Goal: Transaction & Acquisition: Purchase product/service

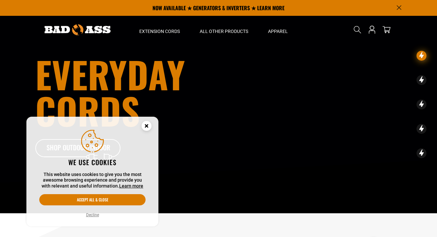
click at [143, 126] on circle "Cookie Consent" at bounding box center [147, 126] width 10 height 10
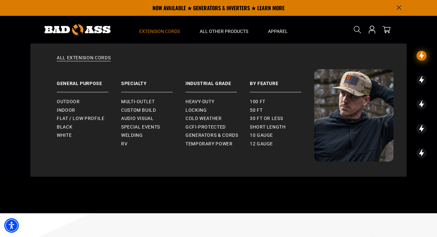
click at [172, 32] on span "Extension Cords" at bounding box center [159, 31] width 41 height 6
click at [259, 110] on span "50 ft" at bounding box center [256, 111] width 13 height 6
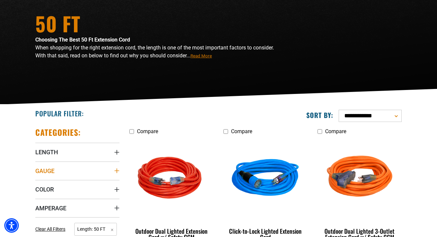
click at [95, 180] on summary "Gauge" at bounding box center [77, 171] width 84 height 18
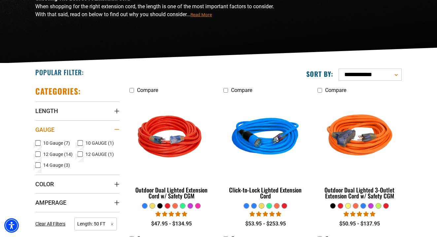
scroll to position [104, 0]
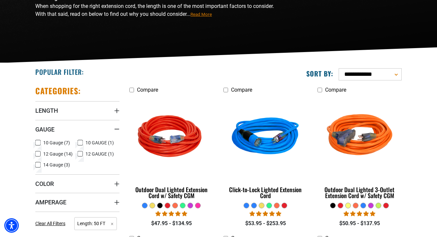
click at [81, 147] on icon at bounding box center [80, 143] width 5 height 9
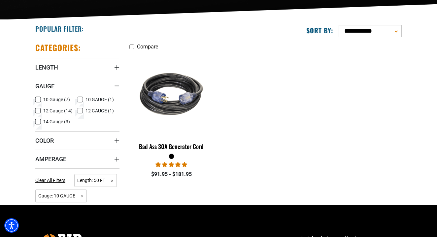
scroll to position [148, 0]
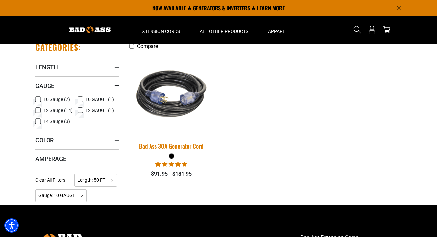
click at [167, 102] on img at bounding box center [171, 94] width 92 height 85
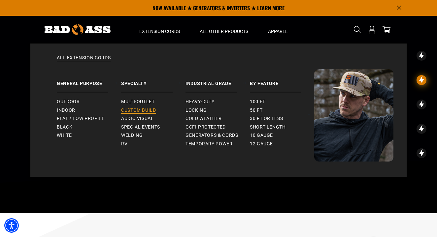
click at [128, 109] on span "Custom Build" at bounding box center [138, 111] width 35 height 6
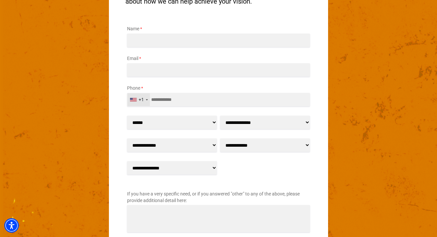
scroll to position [908, 0]
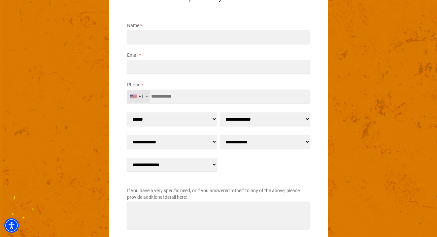
select select "******"
select select "**"
select select "**********"
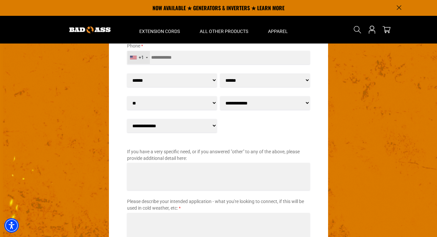
scroll to position [895, 0]
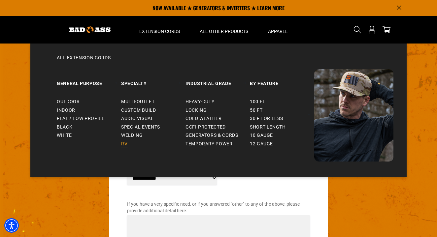
click at [127, 142] on span "RV" at bounding box center [124, 144] width 6 height 6
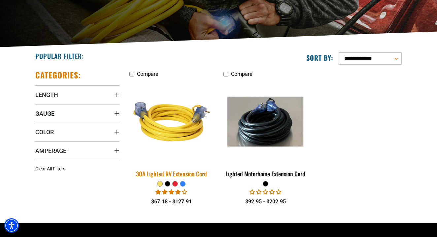
scroll to position [123, 0]
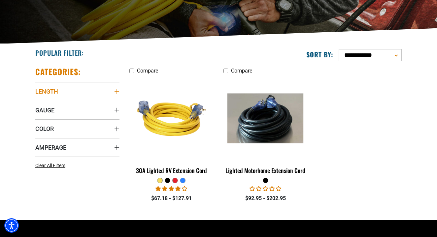
click at [103, 95] on summary "Length" at bounding box center [77, 91] width 84 height 18
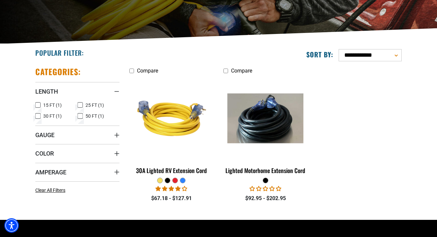
click at [79, 120] on icon at bounding box center [80, 116] width 5 height 9
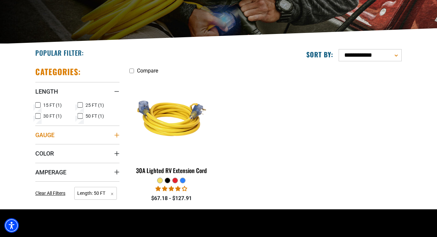
click at [54, 139] on span "Gauge" at bounding box center [44, 135] width 19 height 8
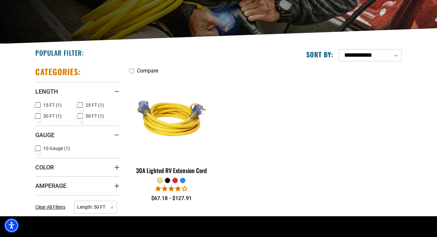
click at [37, 153] on icon at bounding box center [37, 148] width 5 height 9
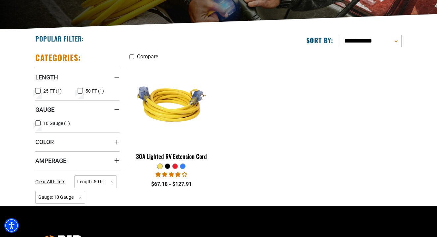
scroll to position [139, 0]
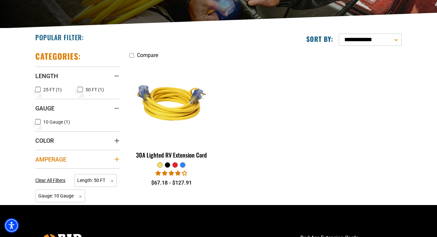
click at [66, 163] on span "Amperage" at bounding box center [50, 160] width 31 height 8
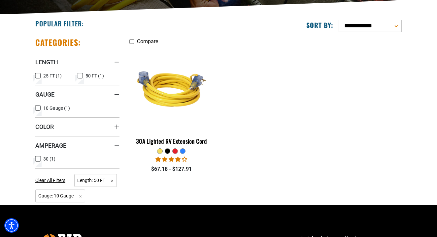
scroll to position [161, 0]
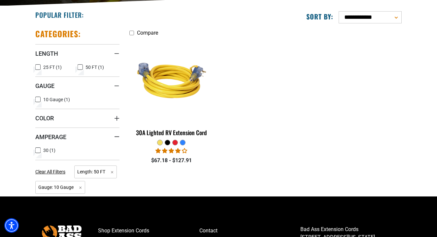
click at [39, 155] on icon at bounding box center [37, 150] width 5 height 9
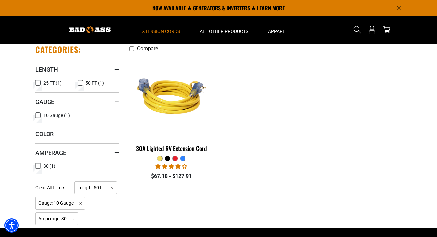
scroll to position [139, 0]
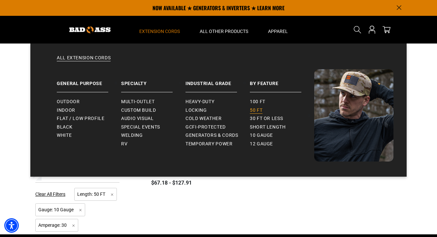
click at [266, 112] on link "50 ft" at bounding box center [282, 110] width 64 height 9
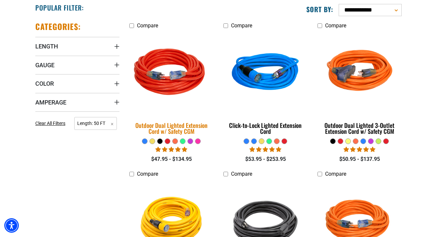
scroll to position [170, 0]
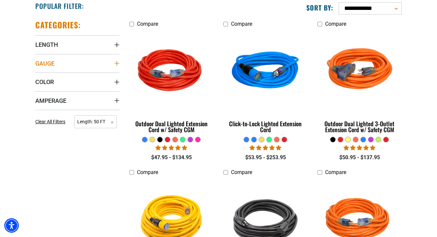
click at [112, 73] on summary "Gauge" at bounding box center [77, 63] width 84 height 18
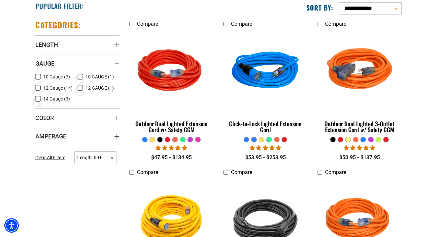
click at [38, 81] on icon at bounding box center [37, 77] width 5 height 9
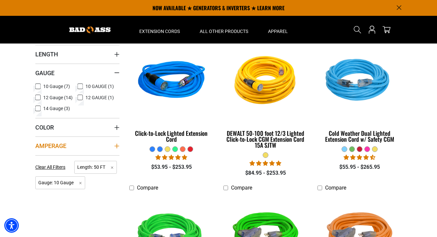
scroll to position [156, 0]
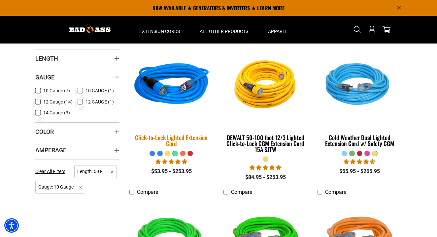
click at [163, 92] on img at bounding box center [171, 85] width 92 height 85
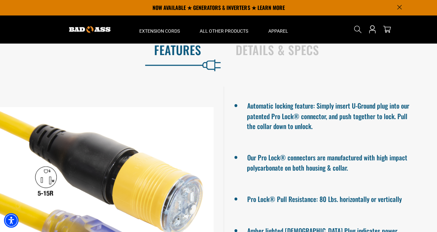
scroll to position [477, 0]
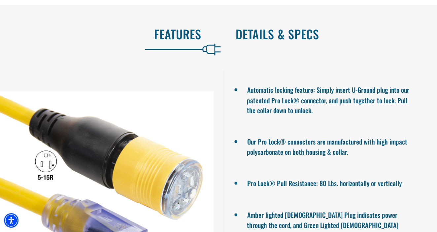
click at [262, 35] on h2 "Details & Specs" at bounding box center [330, 34] width 188 height 14
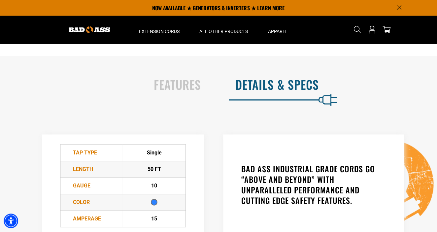
scroll to position [425, 0]
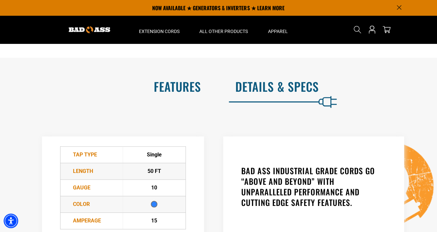
click at [185, 86] on h2 "Features" at bounding box center [108, 87] width 188 height 14
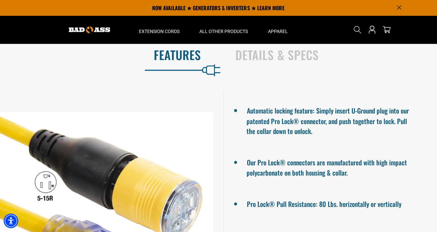
scroll to position [455, 0]
